Goal: Understand process/instructions

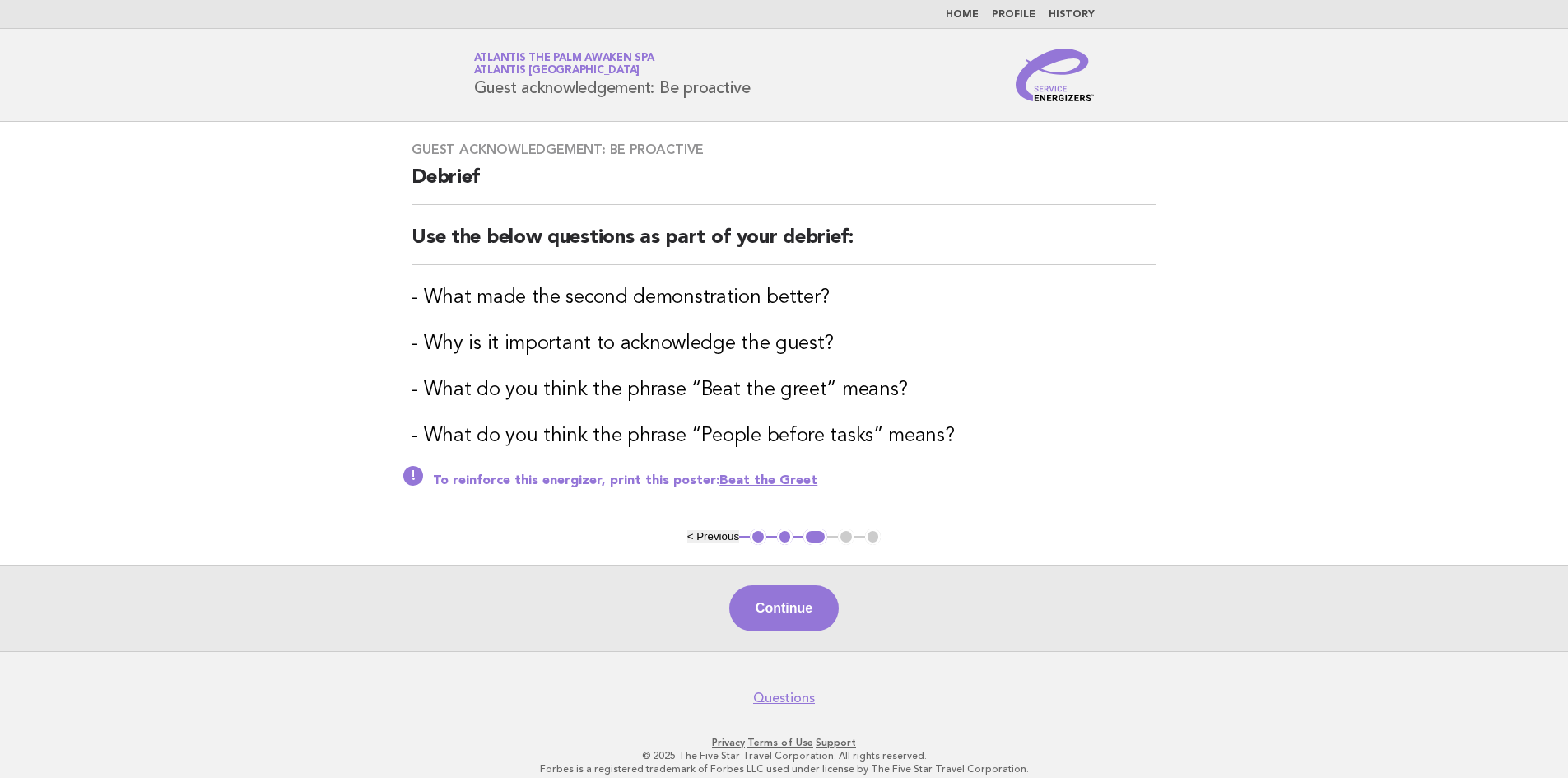
scroll to position [17, 0]
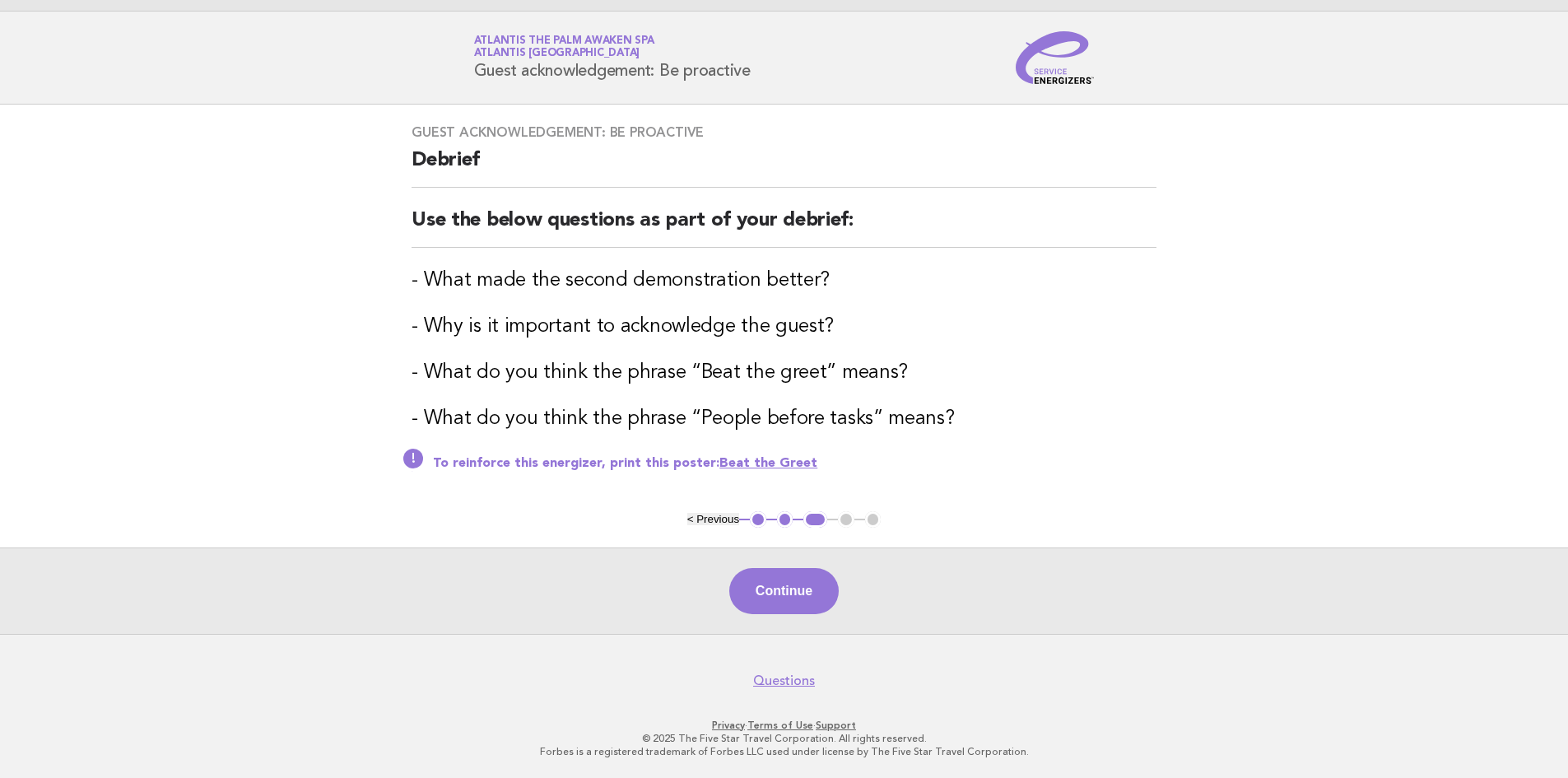
click at [1409, 258] on main "Guest acknowledgement: Be proactive Debrief Use the below questions as part of …" at bounding box center [784, 369] width 1568 height 529
click at [802, 593] on button "Continue" at bounding box center [784, 590] width 110 height 46
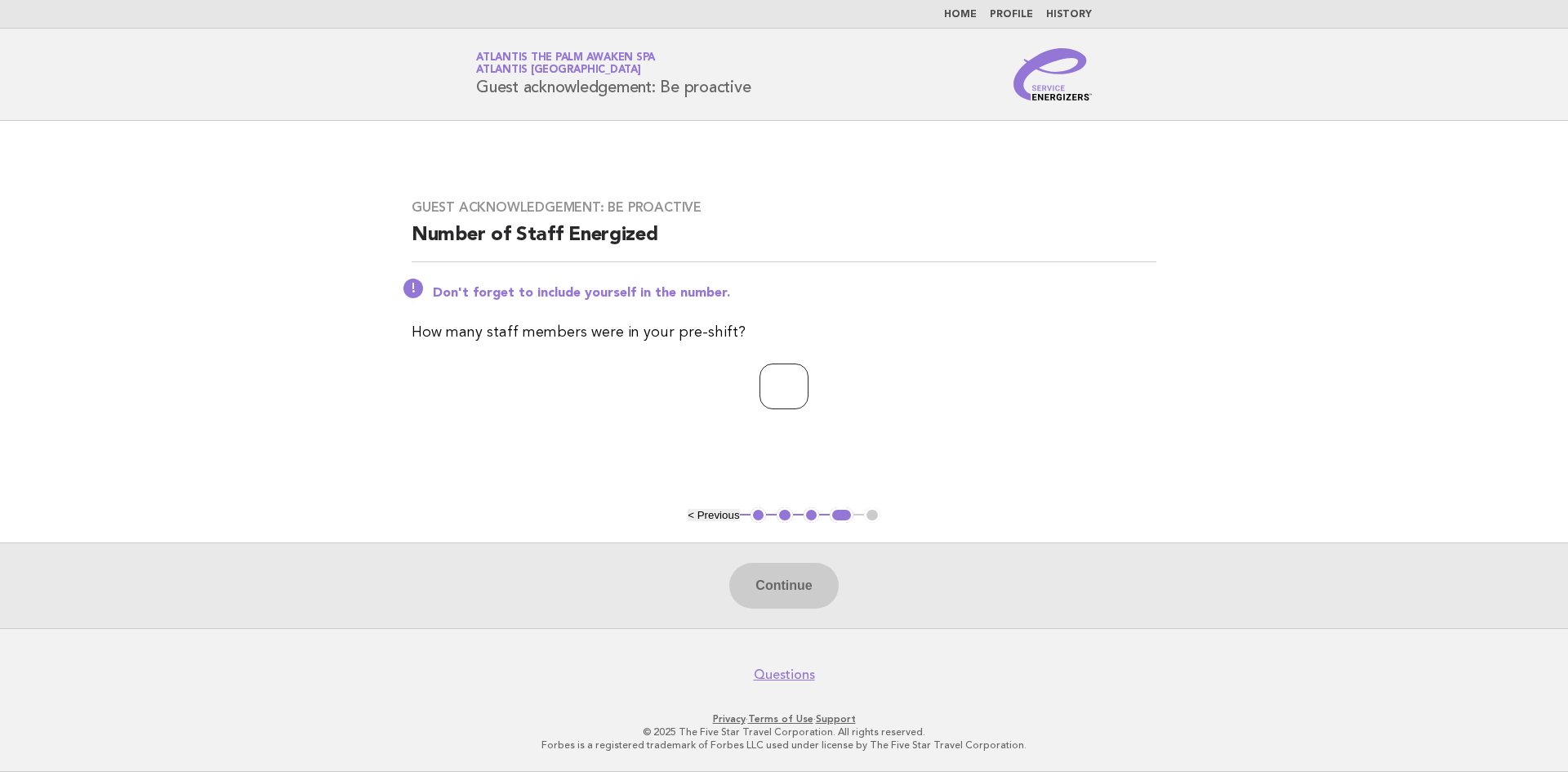
click at [767, 382] on input "number" at bounding box center [784, 386] width 49 height 45
type input "*"
click at [795, 591] on button "Continue" at bounding box center [784, 585] width 109 height 45
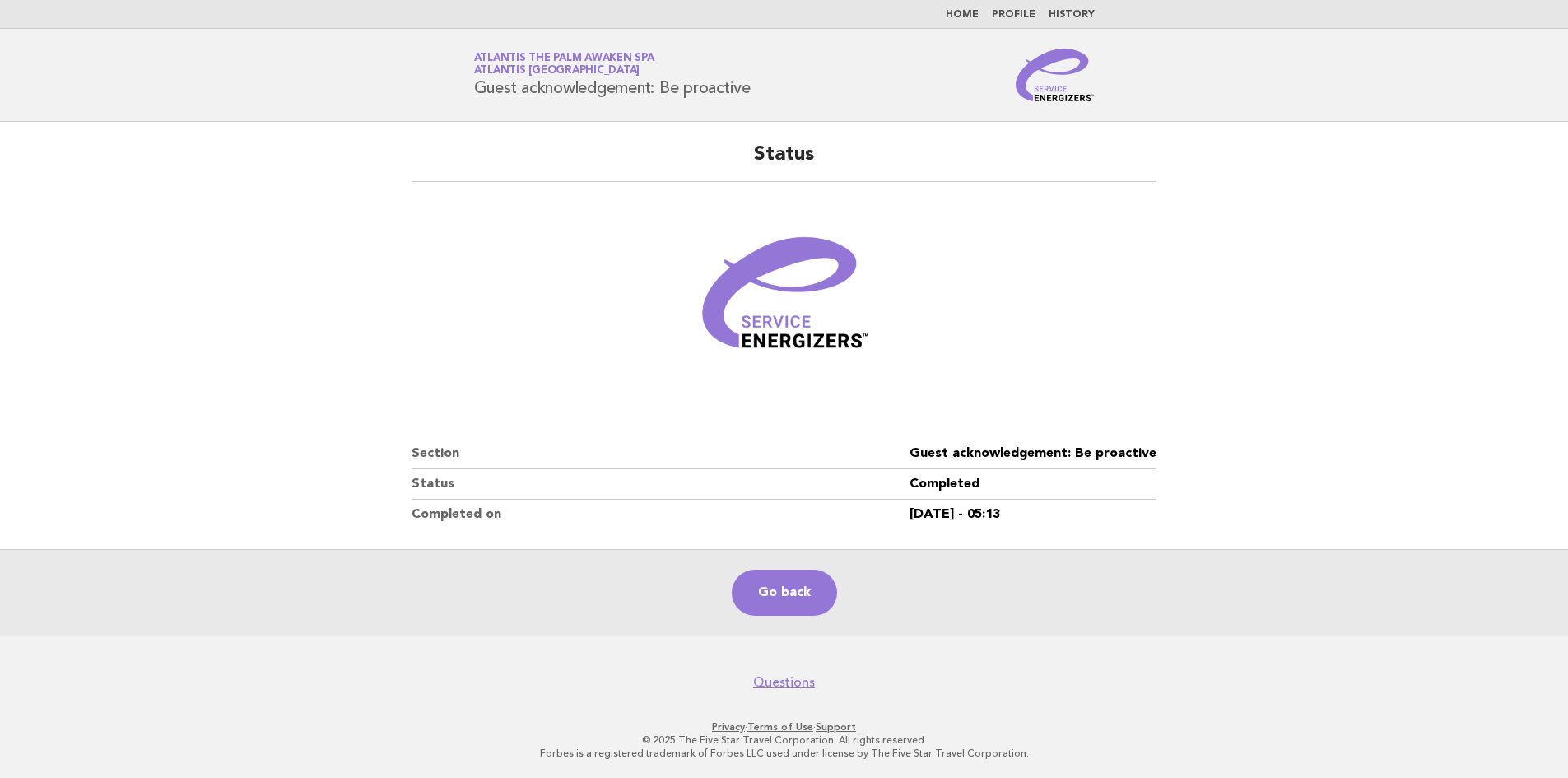
click at [972, 10] on link "Home" at bounding box center [963, 15] width 33 height 10
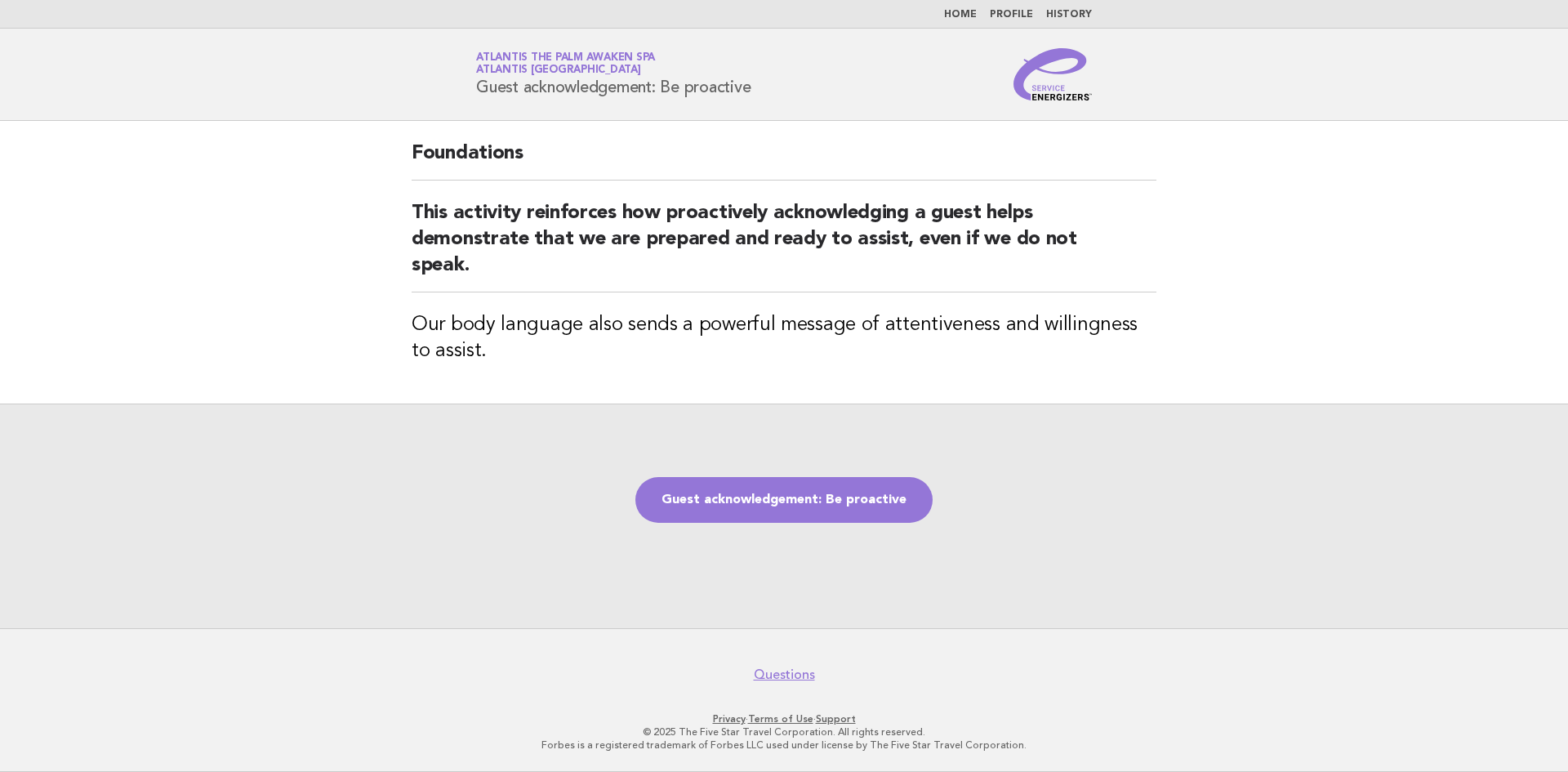
drag, startPoint x: 472, startPoint y: 92, endPoint x: 774, endPoint y: 106, distance: 302.3
click at [774, 106] on header "Service Energizers Atlantis The Palm Awaken Spa Atlantis Dubai Guest acknowledg…" at bounding box center [784, 75] width 1568 height 92
copy h1 "Guest acknowledgement: Be proactive"
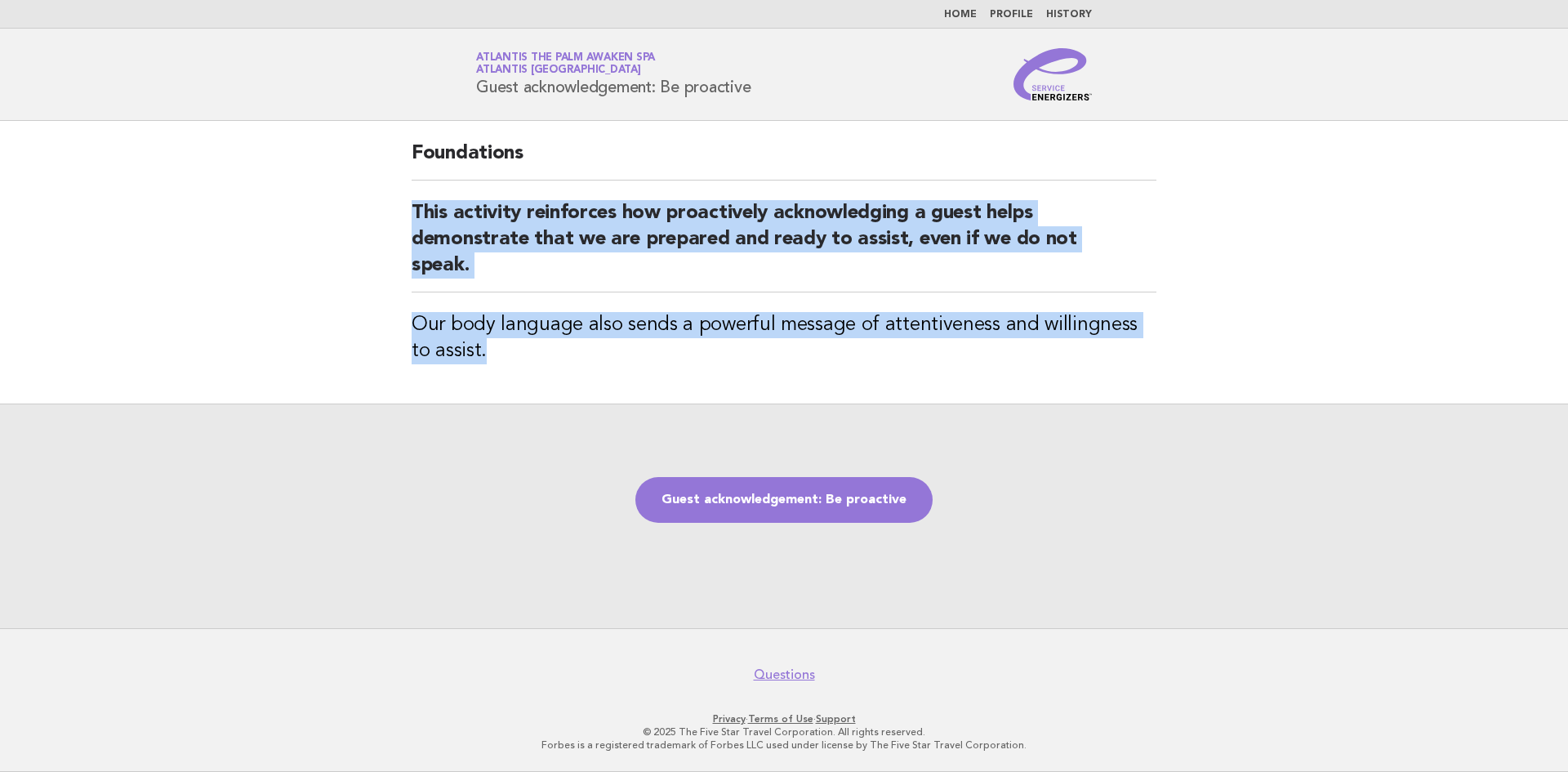
drag, startPoint x: 501, startPoint y: 365, endPoint x: 407, endPoint y: 210, distance: 181.3
click at [407, 210] on div "Foundations This activity reinforces how proactively acknowledging a guest help…" at bounding box center [784, 262] width 784 height 283
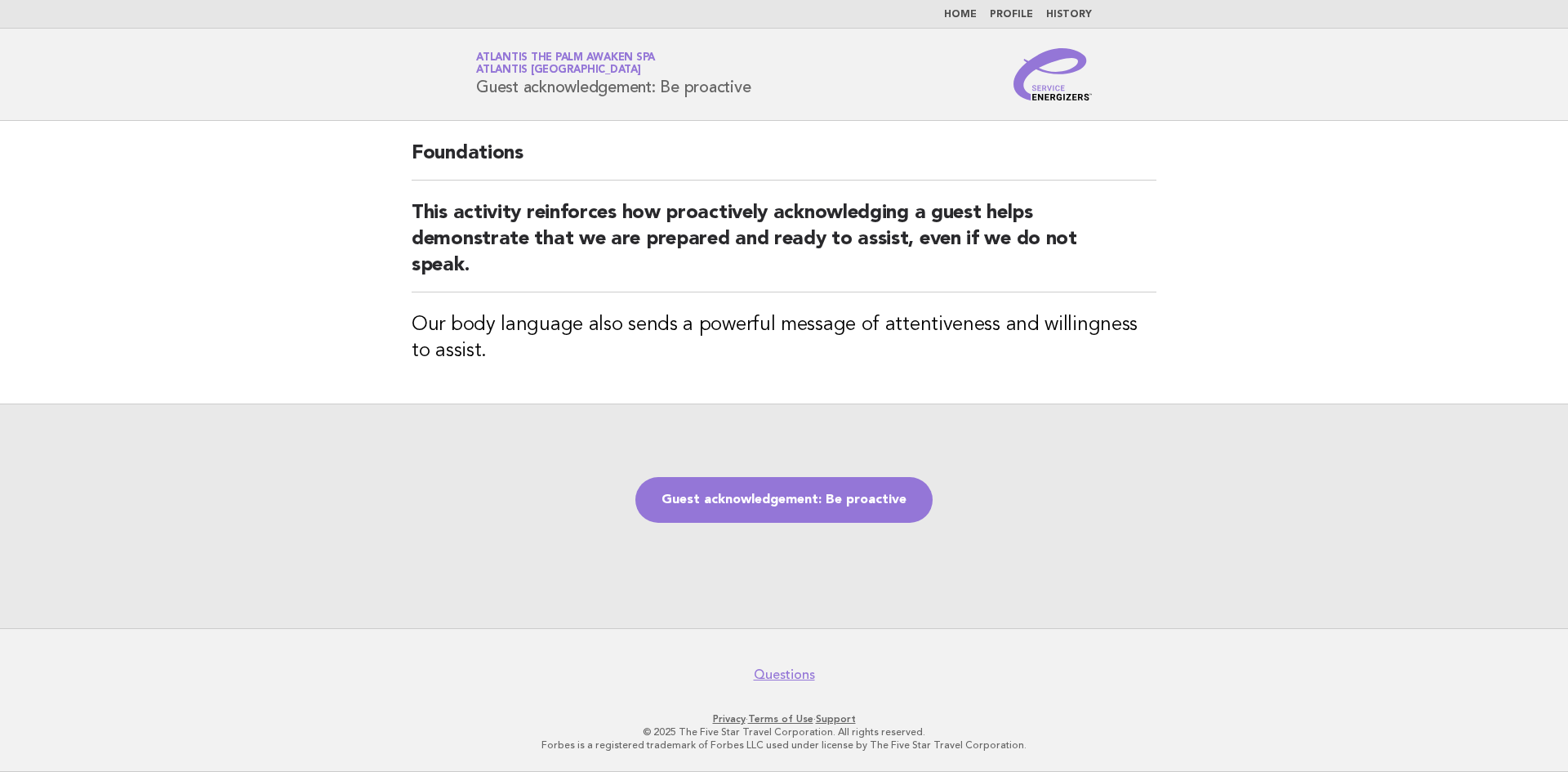
drag, startPoint x: 495, startPoint y: 218, endPoint x: 1128, endPoint y: 464, distance: 679.1
click at [1128, 464] on div "Guest acknowledgement: Be proactive" at bounding box center [784, 515] width 1568 height 224
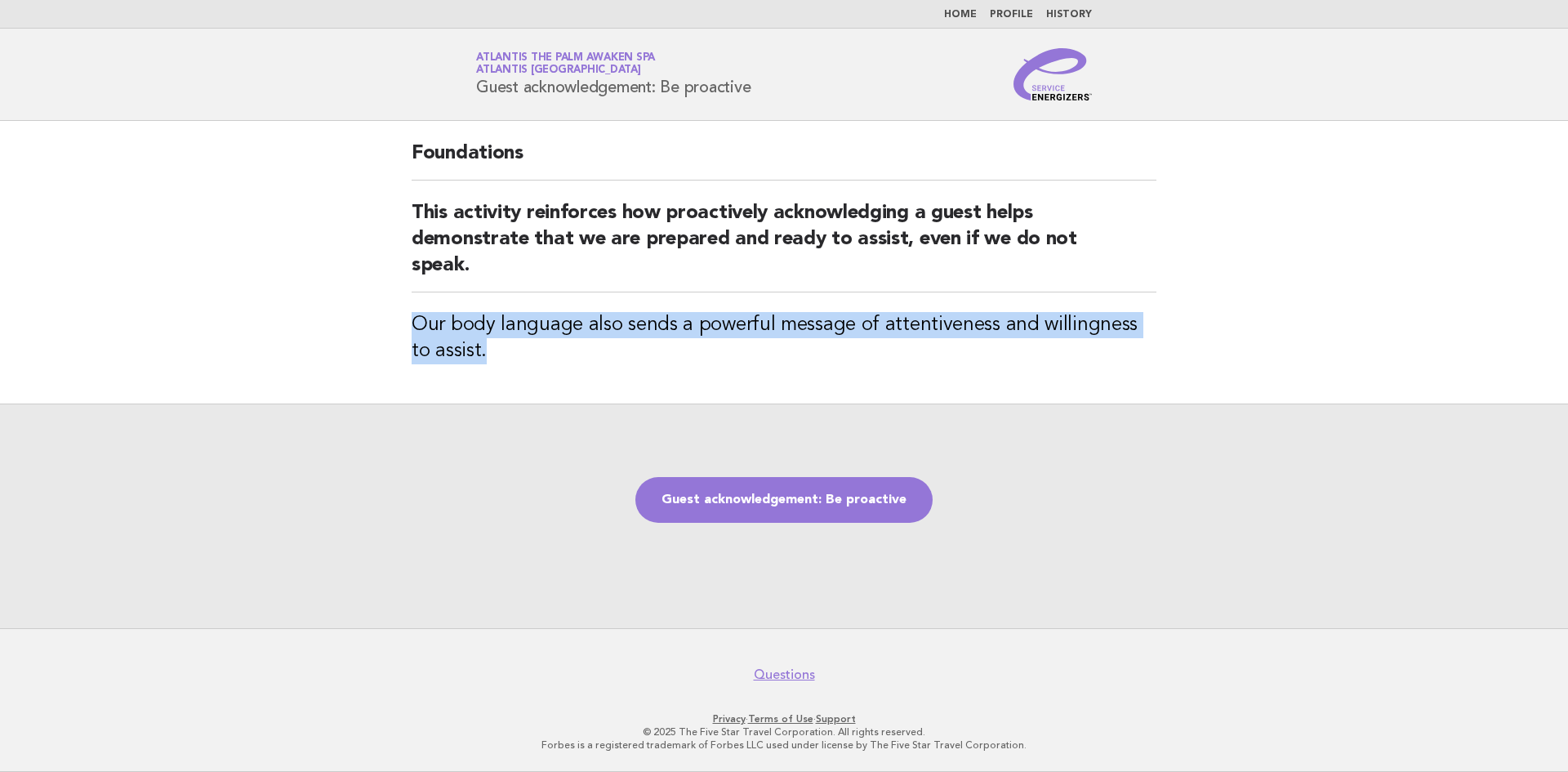
drag, startPoint x: 542, startPoint y: 358, endPoint x: 404, endPoint y: 322, distance: 142.6
click at [404, 322] on div "Foundations This activity reinforces how proactively acknowledging a guest help…" at bounding box center [784, 262] width 784 height 283
copy h3 "Our body language also sends a powerful message of attentiveness and willingnes…"
